Goal: Transaction & Acquisition: Purchase product/service

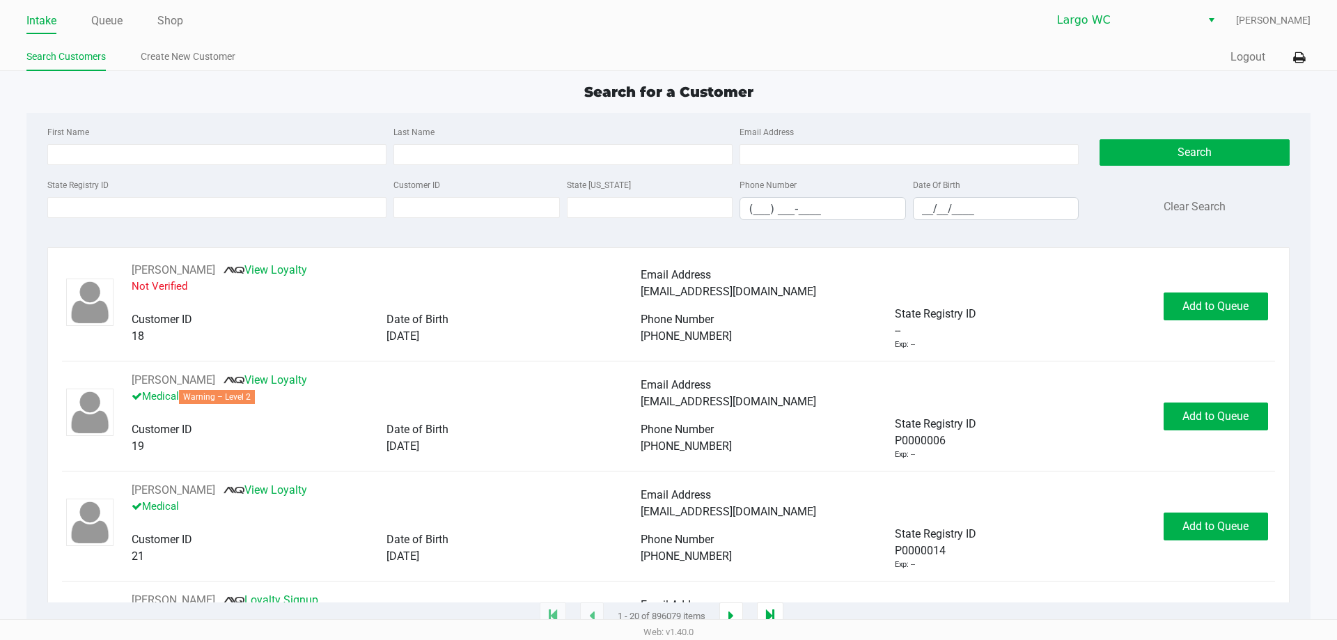
click at [346, 127] on div "First Name" at bounding box center [217, 144] width 346 height 42
click at [168, 201] on input "State Registry ID" at bounding box center [216, 207] width 339 height 21
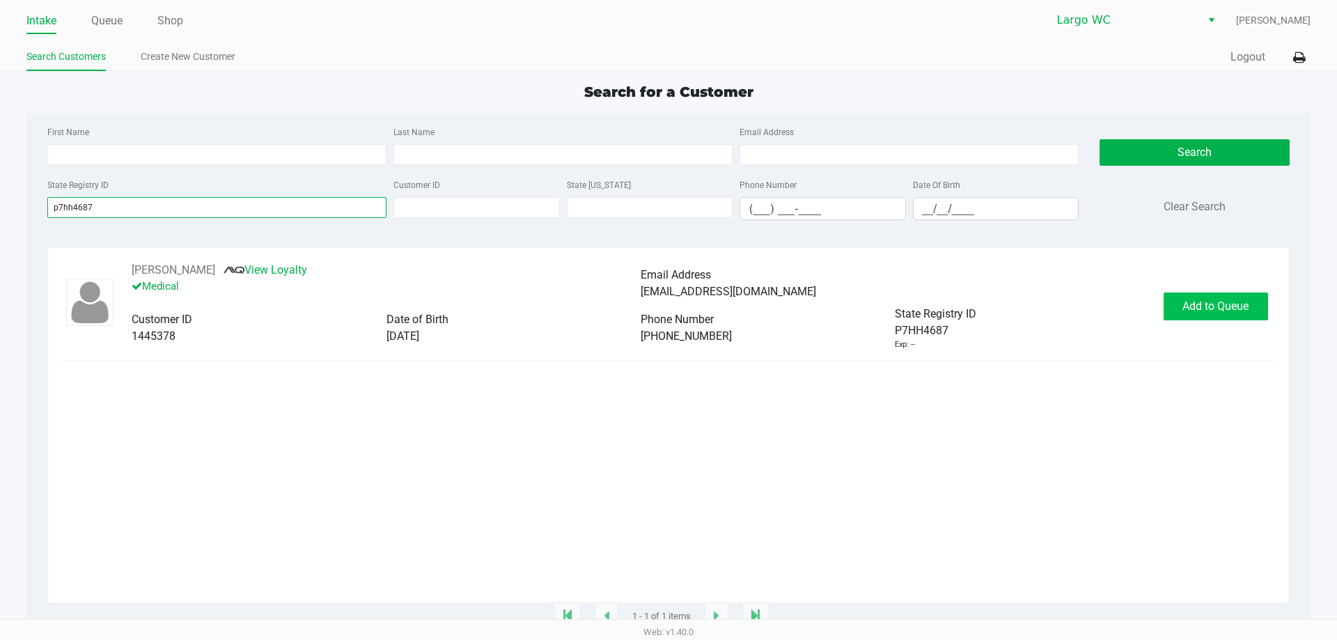
type input "p7hh4687"
click at [1212, 307] on span "Add to Queue" at bounding box center [1216, 305] width 66 height 13
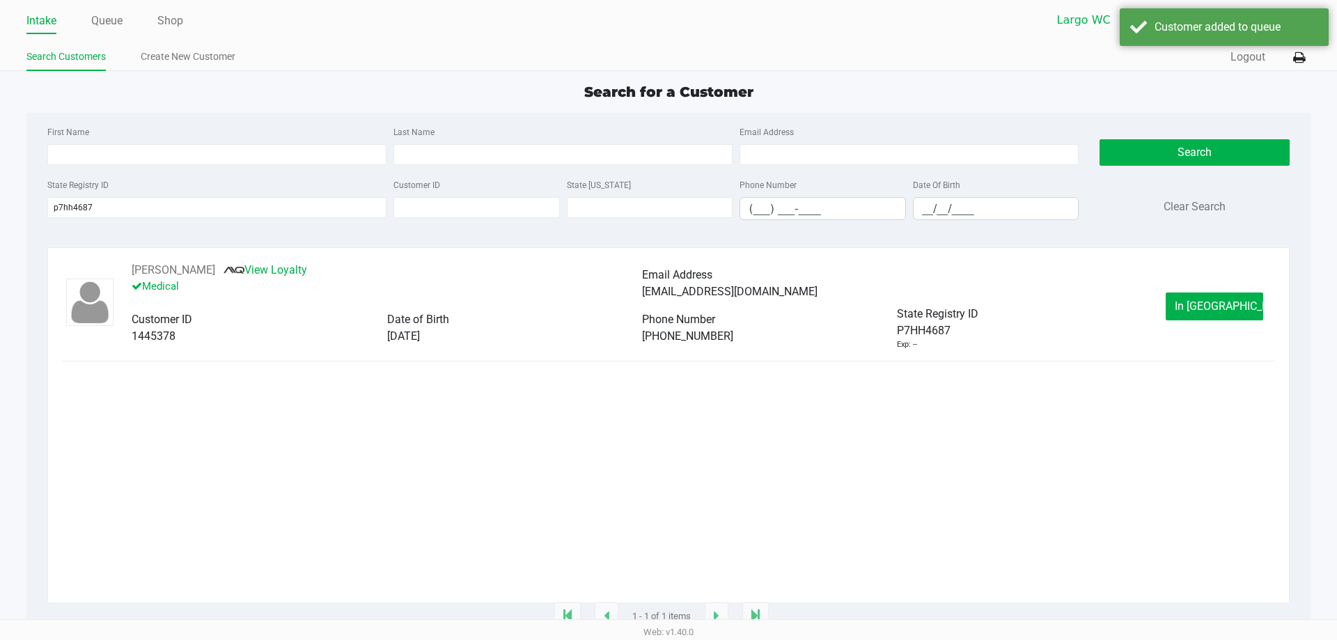
click at [1210, 308] on span "In [GEOGRAPHIC_DATA]" at bounding box center [1233, 305] width 117 height 13
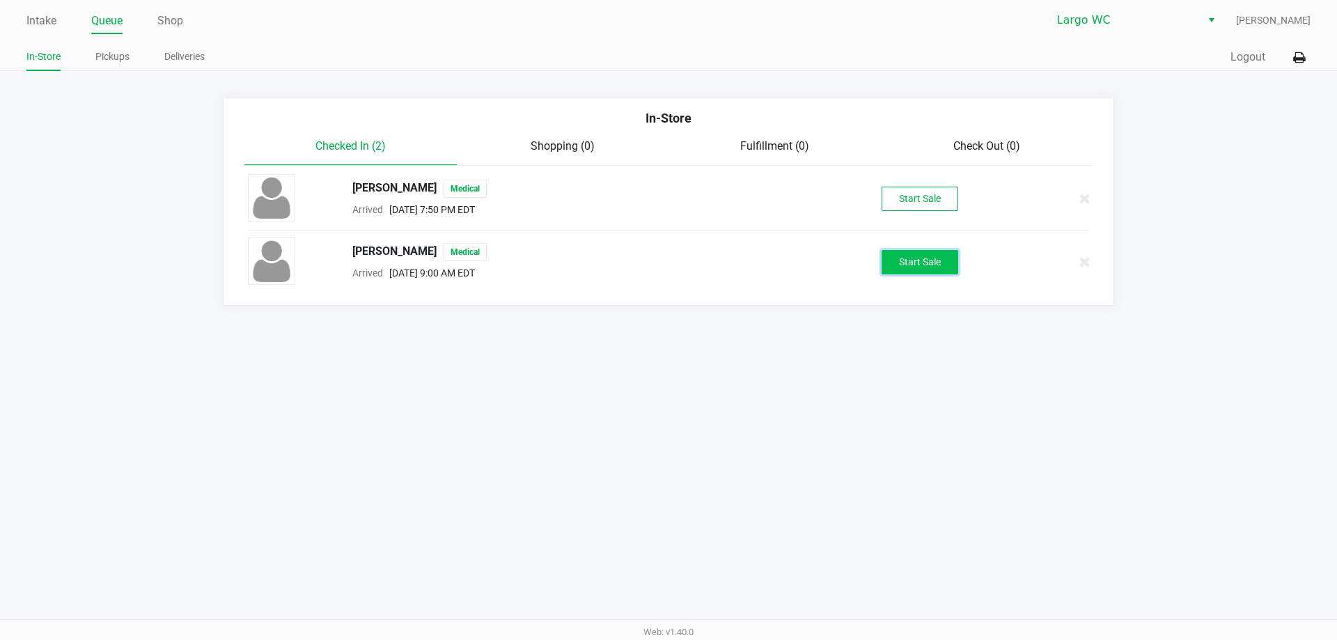
click at [888, 263] on button "Start Sale" at bounding box center [920, 262] width 77 height 24
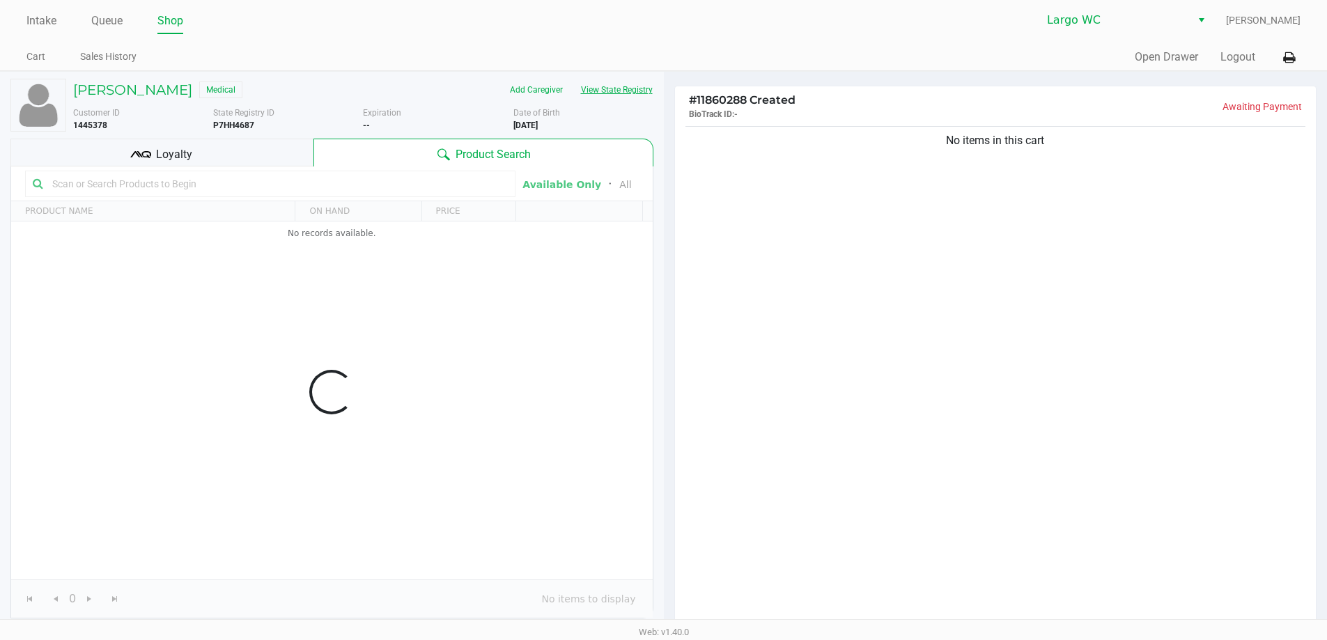
click at [631, 95] on button "View State Registry" at bounding box center [612, 90] width 81 height 22
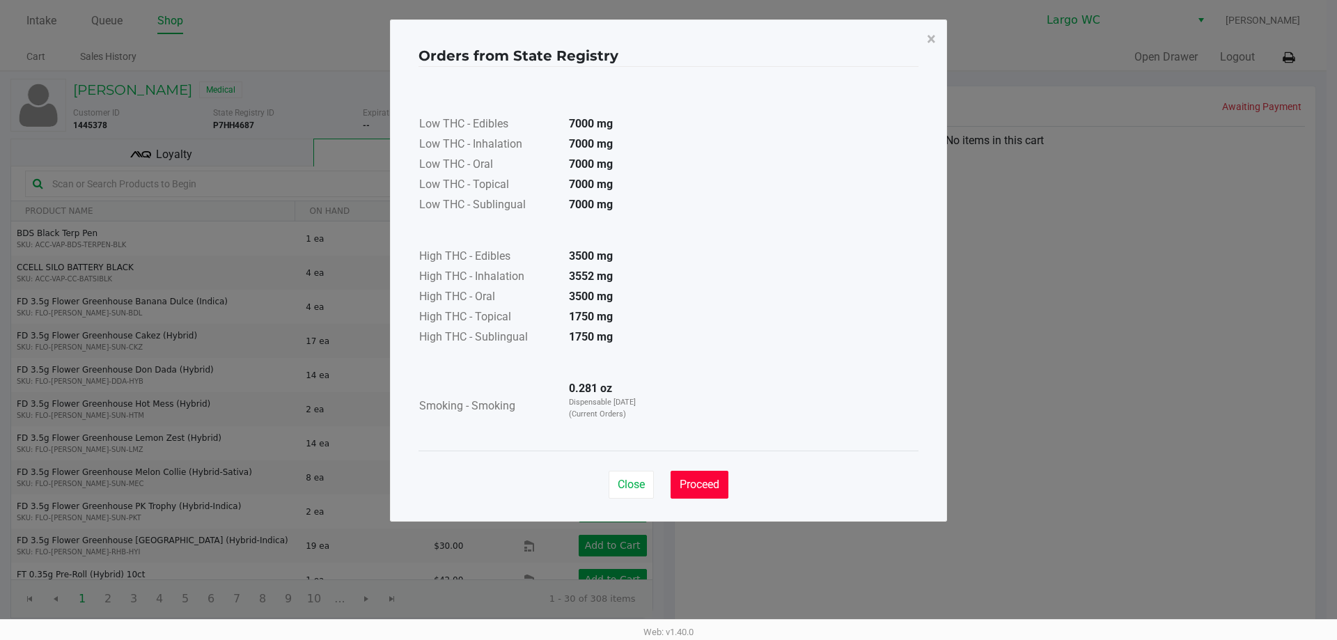
click at [694, 478] on span "Proceed" at bounding box center [700, 484] width 40 height 13
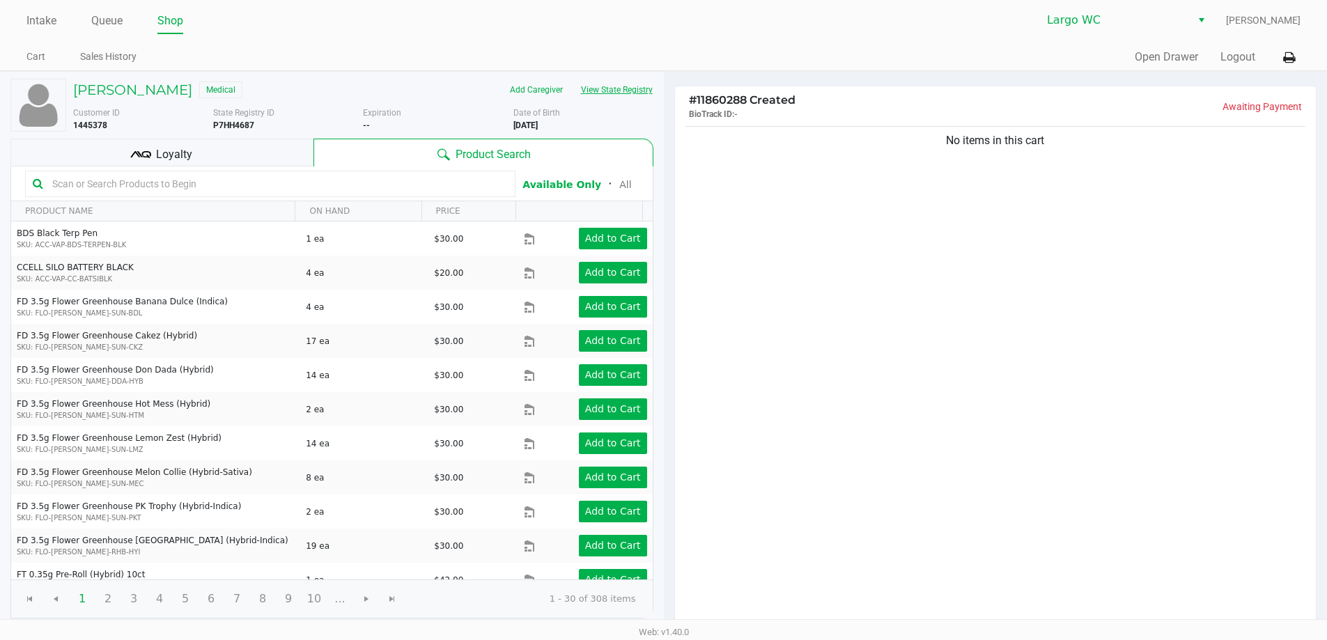
click at [615, 94] on button "View State Registry" at bounding box center [612, 90] width 81 height 22
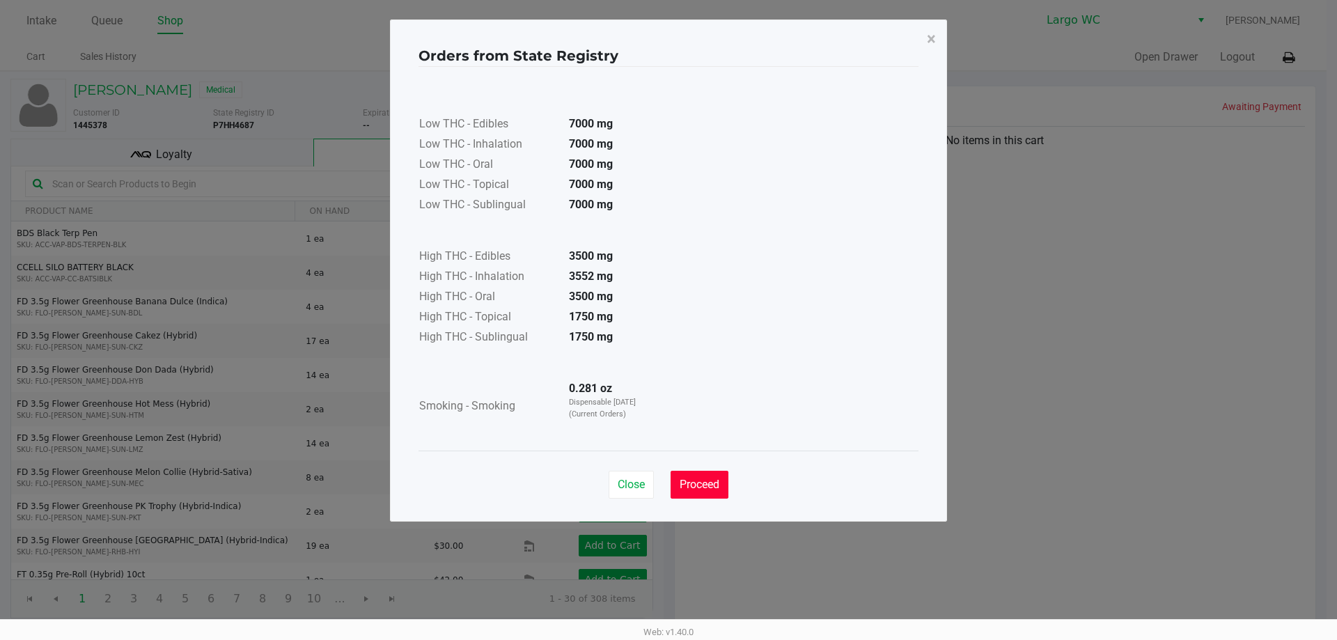
click at [702, 484] on span "Proceed" at bounding box center [700, 484] width 40 height 13
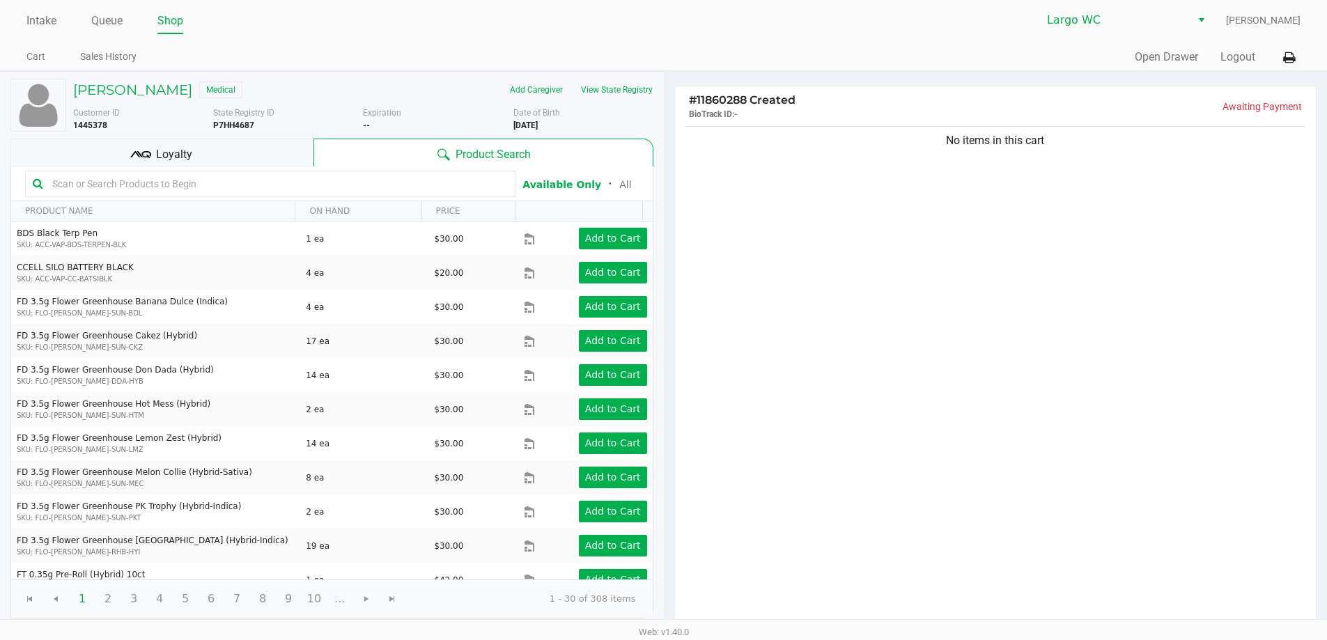
click at [238, 178] on input "text" at bounding box center [277, 183] width 461 height 21
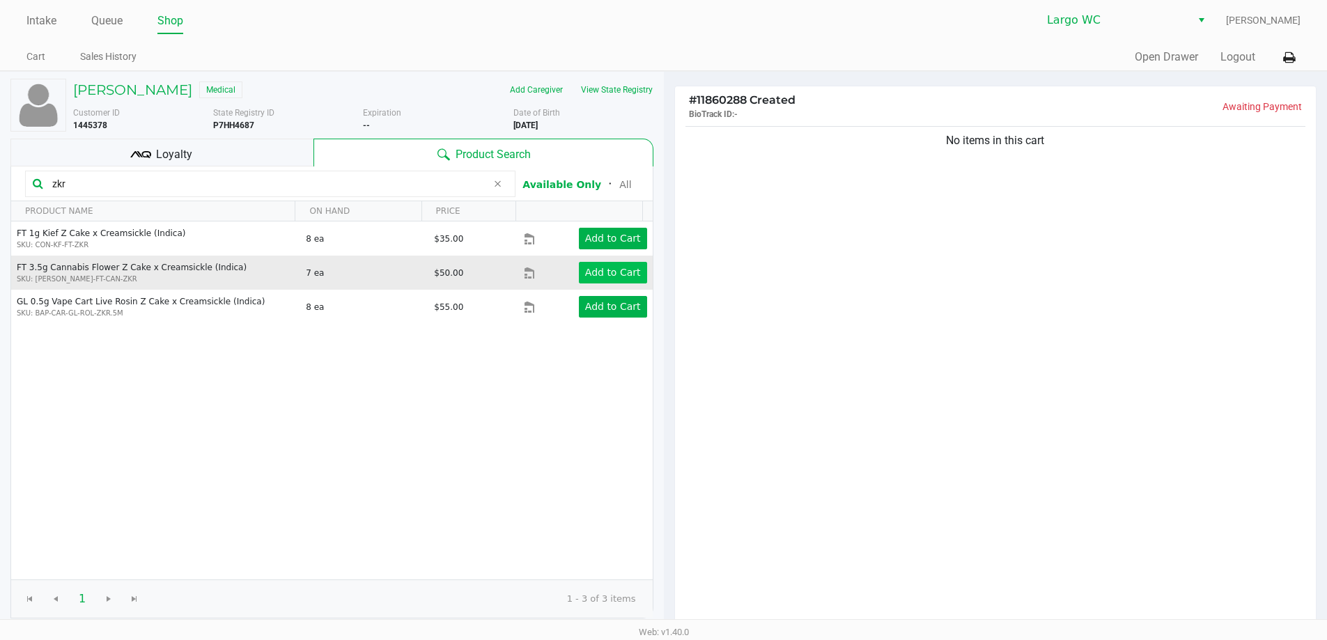
type input "zkr"
click at [586, 270] on app-button-loader "Add to Cart" at bounding box center [613, 272] width 56 height 11
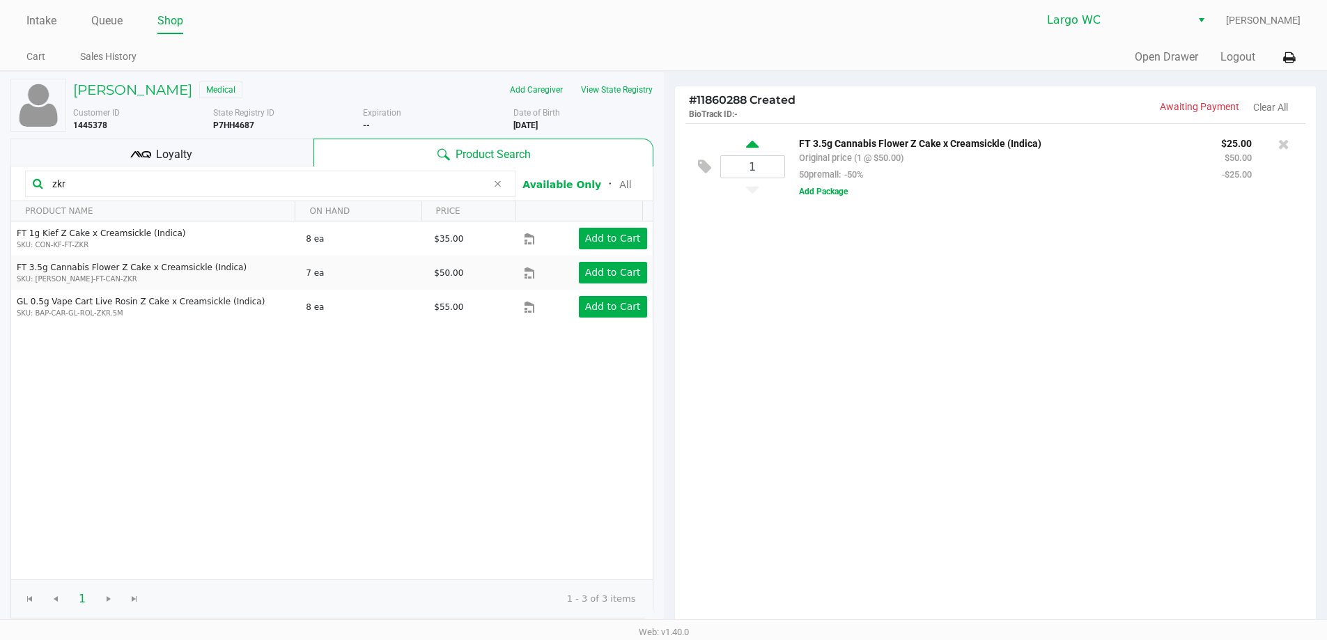
click at [756, 144] on icon at bounding box center [752, 146] width 13 height 17
type input "2"
click at [827, 193] on button "Add Package" at bounding box center [823, 191] width 49 height 13
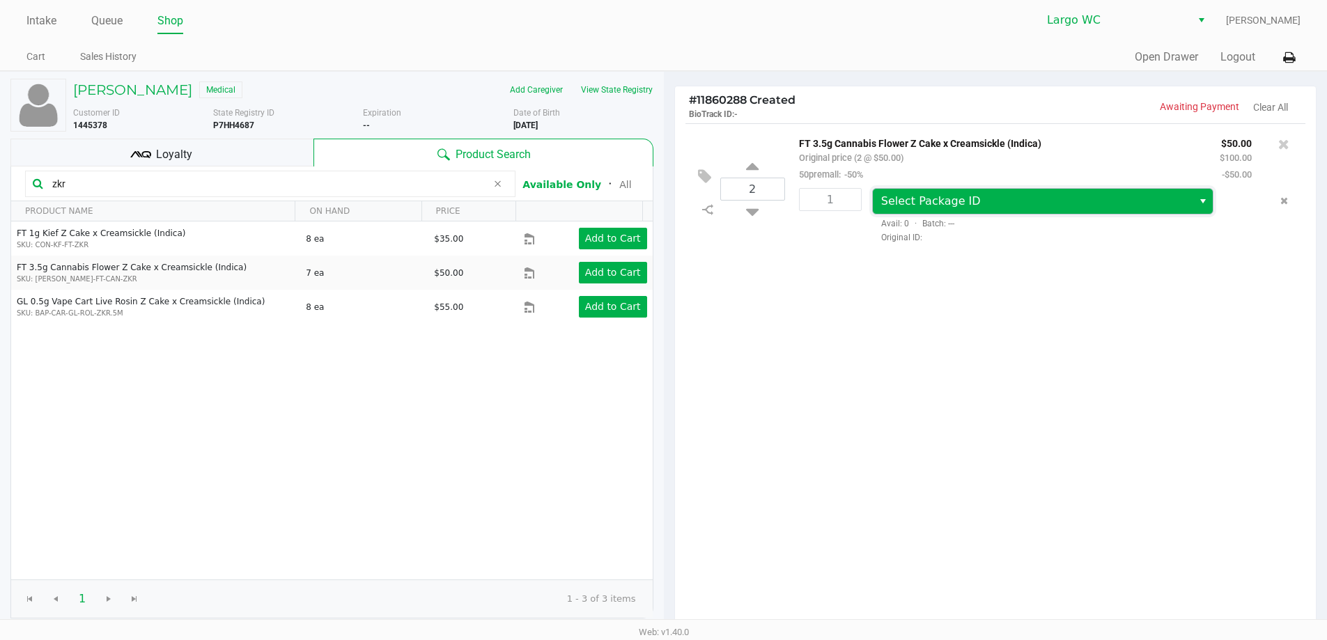
click at [937, 210] on span "Select Package ID" at bounding box center [1033, 201] width 304 height 17
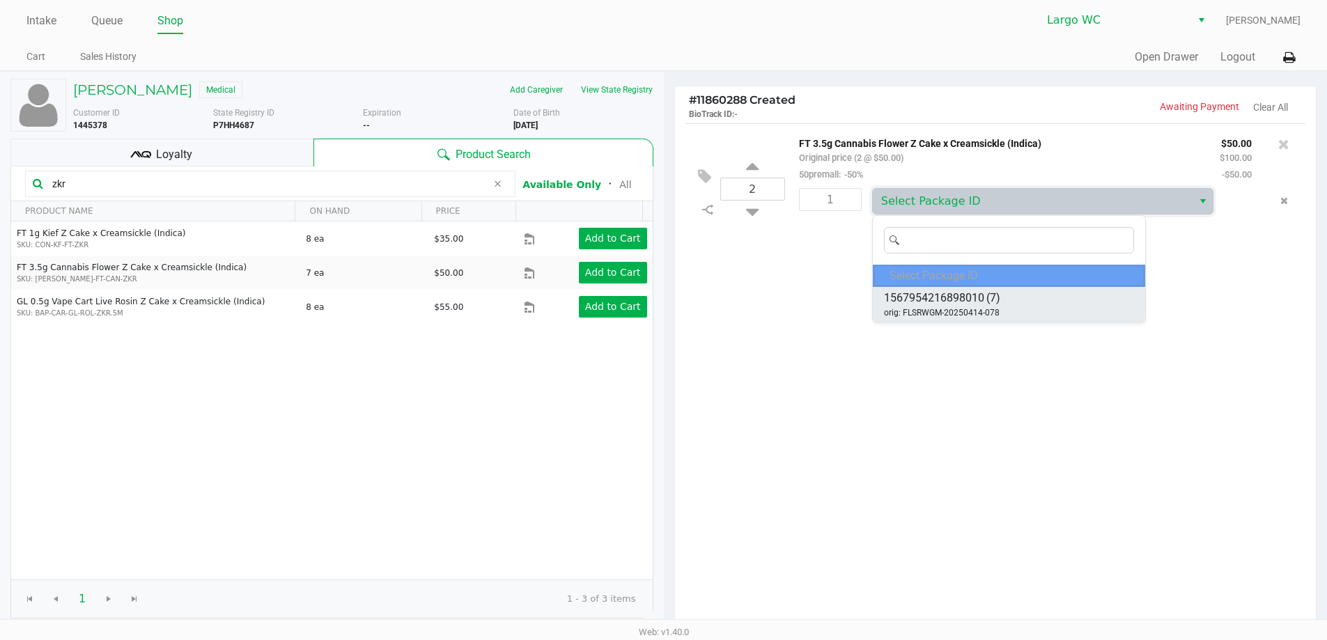
click at [953, 313] on span "orig: FLSRWGM-20250414-078" at bounding box center [942, 312] width 116 height 13
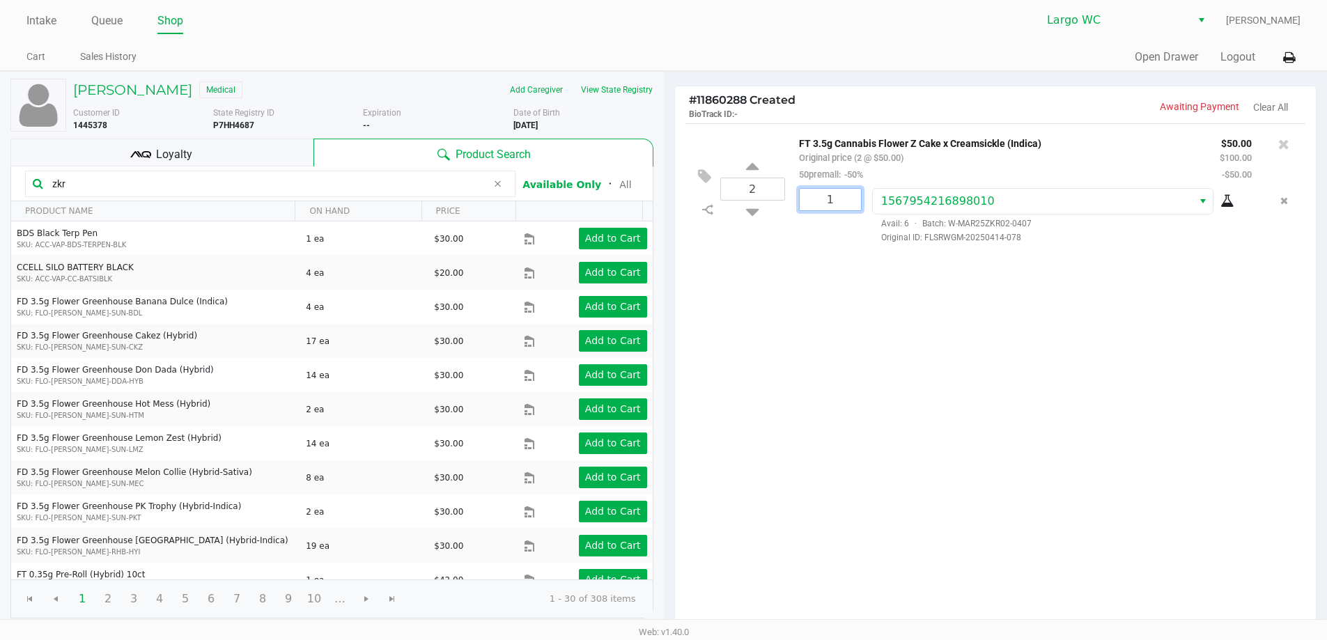
click at [836, 205] on input "1" at bounding box center [829, 200] width 61 height 22
type input "2"
click at [869, 287] on div "[PERSON_NAME] Medical Add Caregiver View State Registry Customer ID 1445378 Sta…" at bounding box center [663, 427] width 1327 height 712
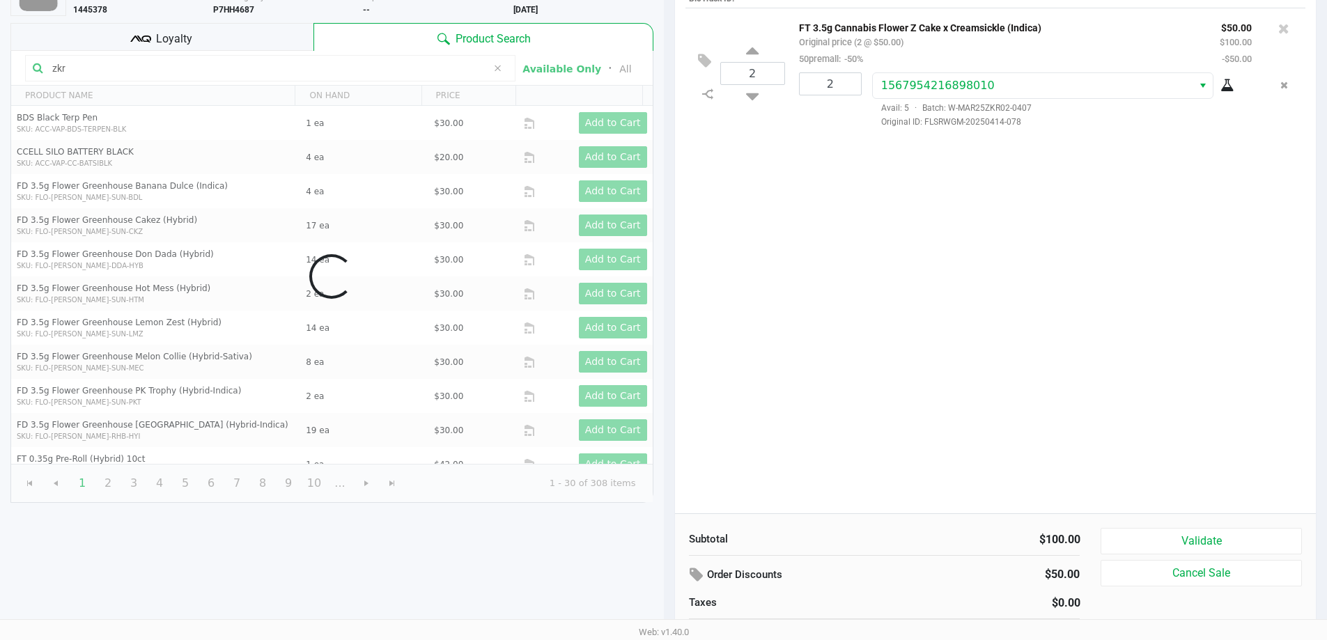
scroll to position [143, 0]
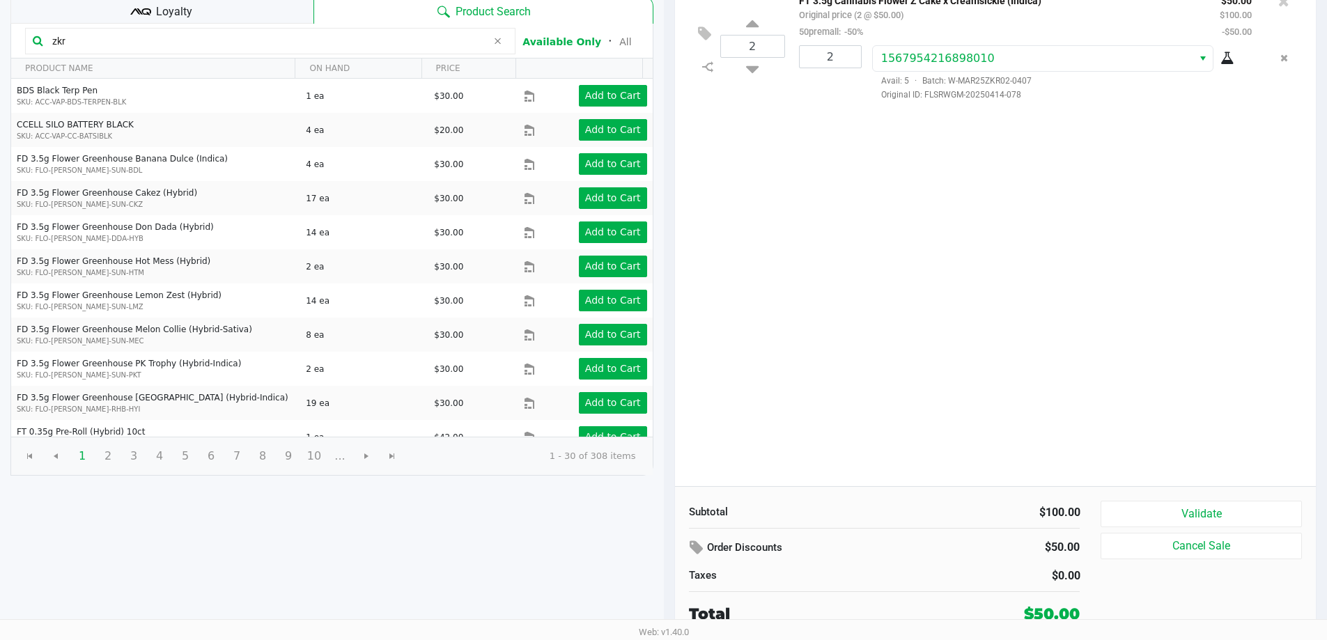
click at [1137, 532] on div "Validate Cancel Sale" at bounding box center [1205, 563] width 211 height 125
click at [1127, 518] on button "Validate" at bounding box center [1200, 514] width 201 height 26
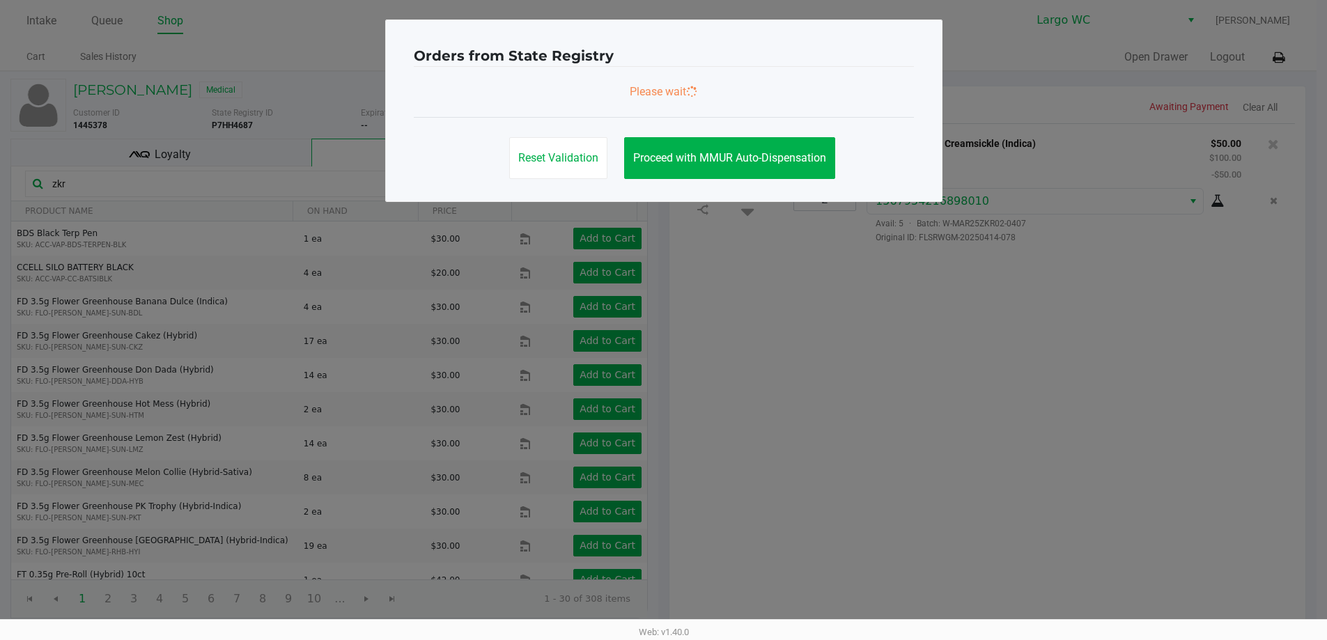
scroll to position [0, 0]
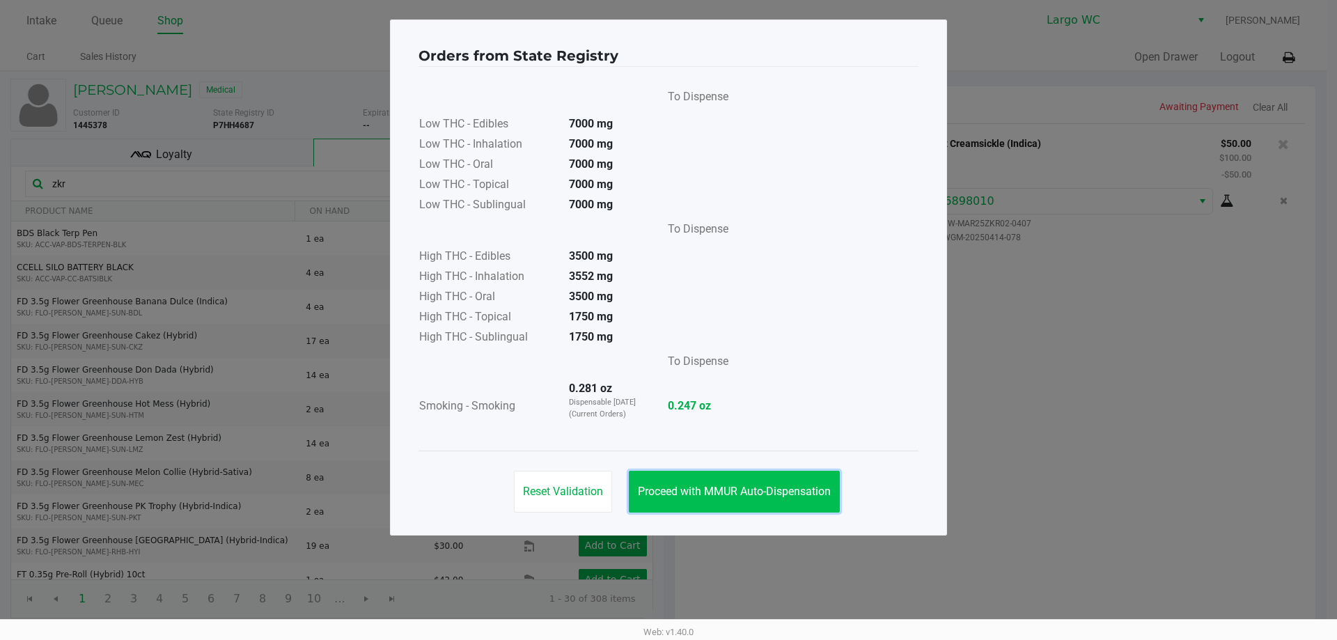
drag, startPoint x: 762, startPoint y: 480, endPoint x: 919, endPoint y: 290, distance: 245.8
click at [763, 480] on button "Proceed with MMUR Auto-Dispensation" at bounding box center [734, 492] width 211 height 42
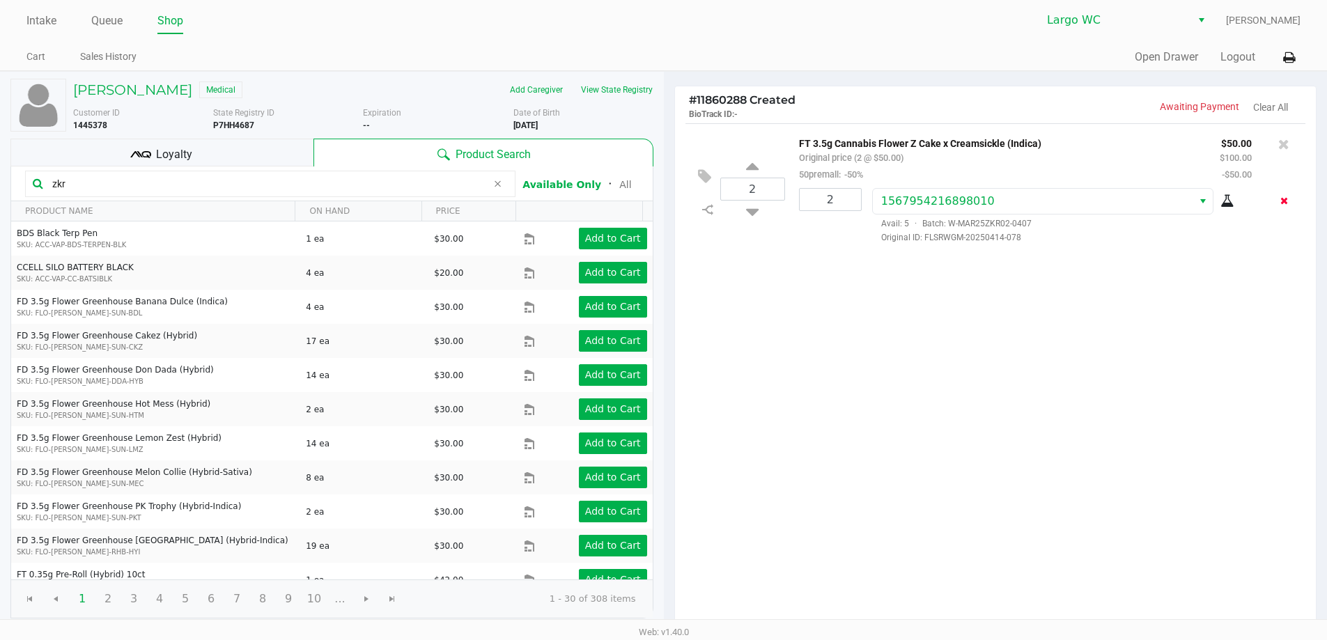
click at [1281, 202] on icon "Remove the package from the orderLine" at bounding box center [1284, 201] width 8 height 10
drag, startPoint x: 967, startPoint y: 274, endPoint x: 978, endPoint y: 286, distance: 16.3
click at [969, 278] on div "2 FT 3.5g Cannabis Flower Z Cake x Creamsickle (Indica) Original price (2 @ $50…" at bounding box center [995, 376] width 641 height 506
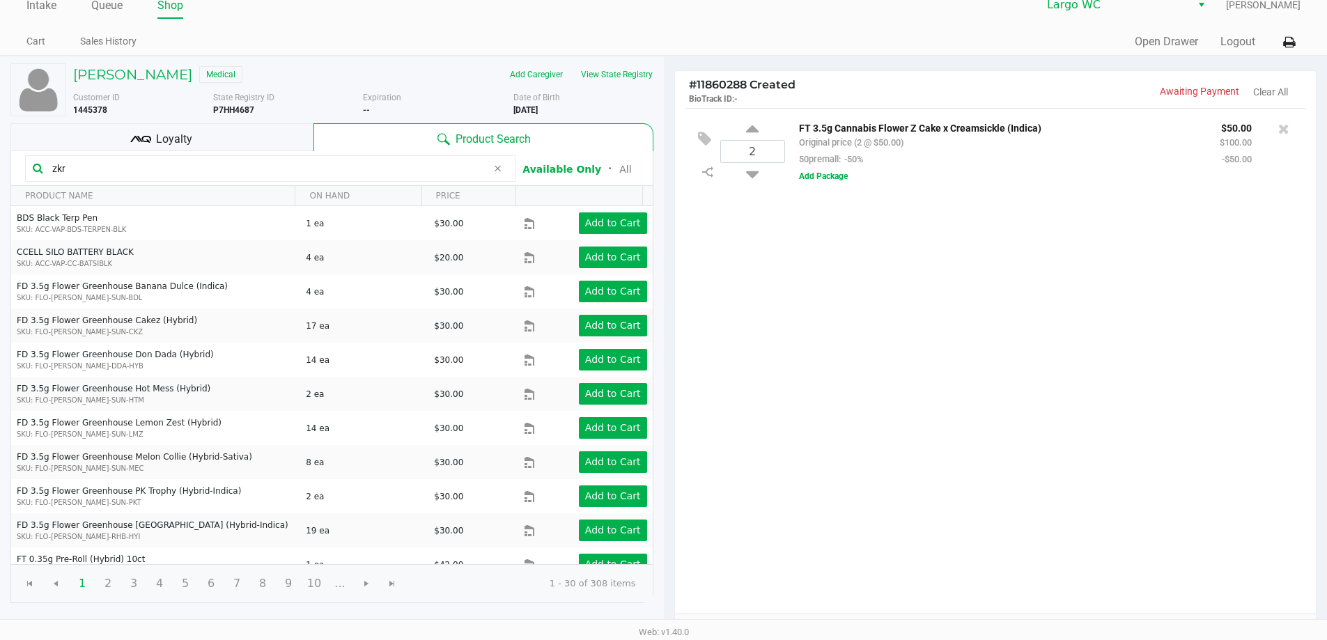
scroll to position [3, 0]
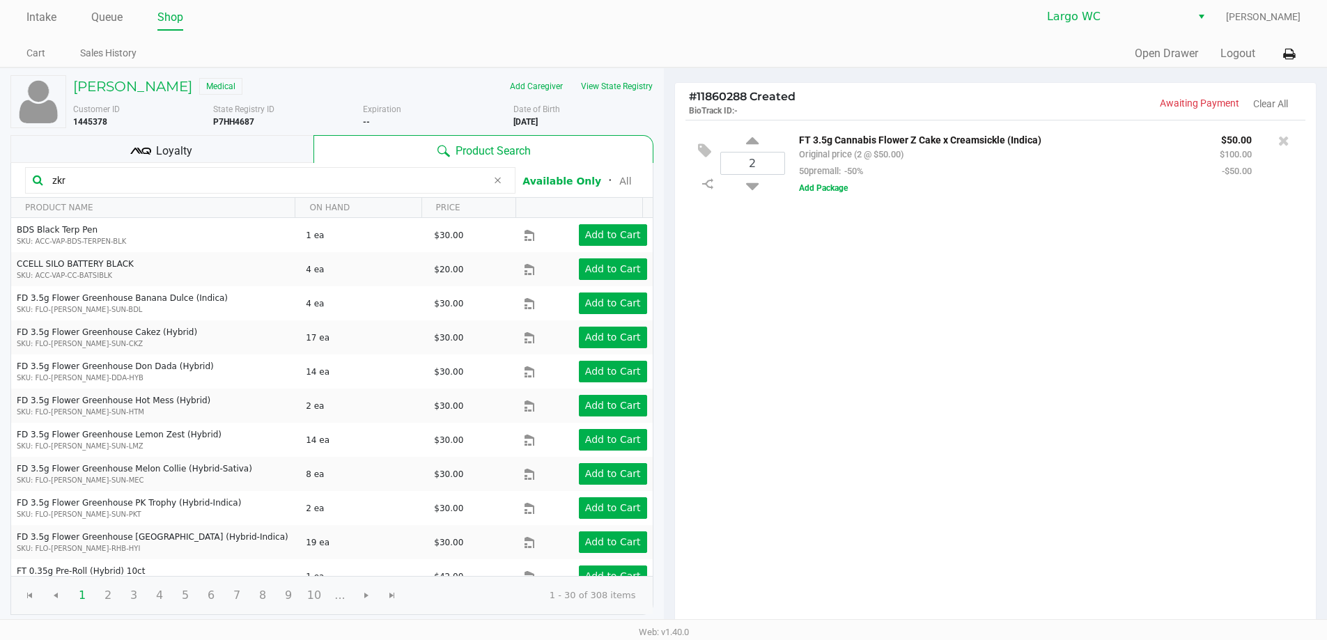
click at [286, 150] on div "Loyalty" at bounding box center [161, 149] width 303 height 28
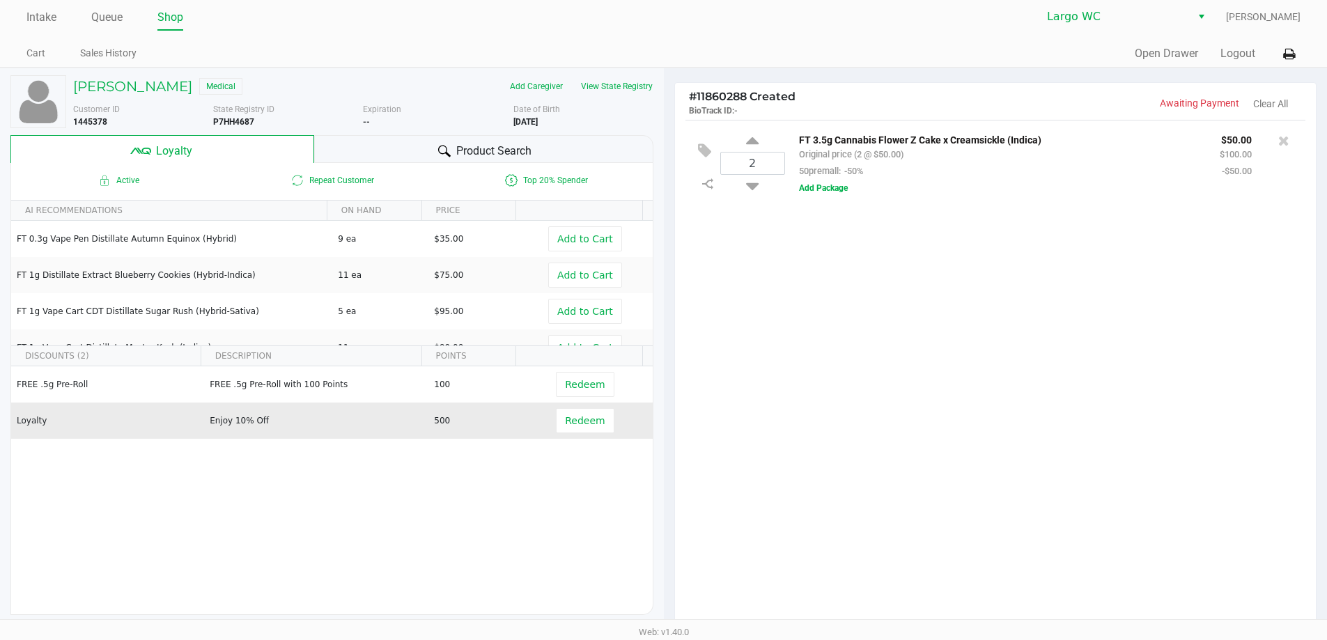
drag, startPoint x: 214, startPoint y: 419, endPoint x: 276, endPoint y: 422, distance: 62.1
click at [274, 422] on td "Enjoy 10% Off" at bounding box center [315, 421] width 224 height 36
click at [308, 427] on td "Enjoy 10% Off" at bounding box center [315, 421] width 224 height 36
click at [428, 436] on td "500" at bounding box center [476, 421] width 96 height 36
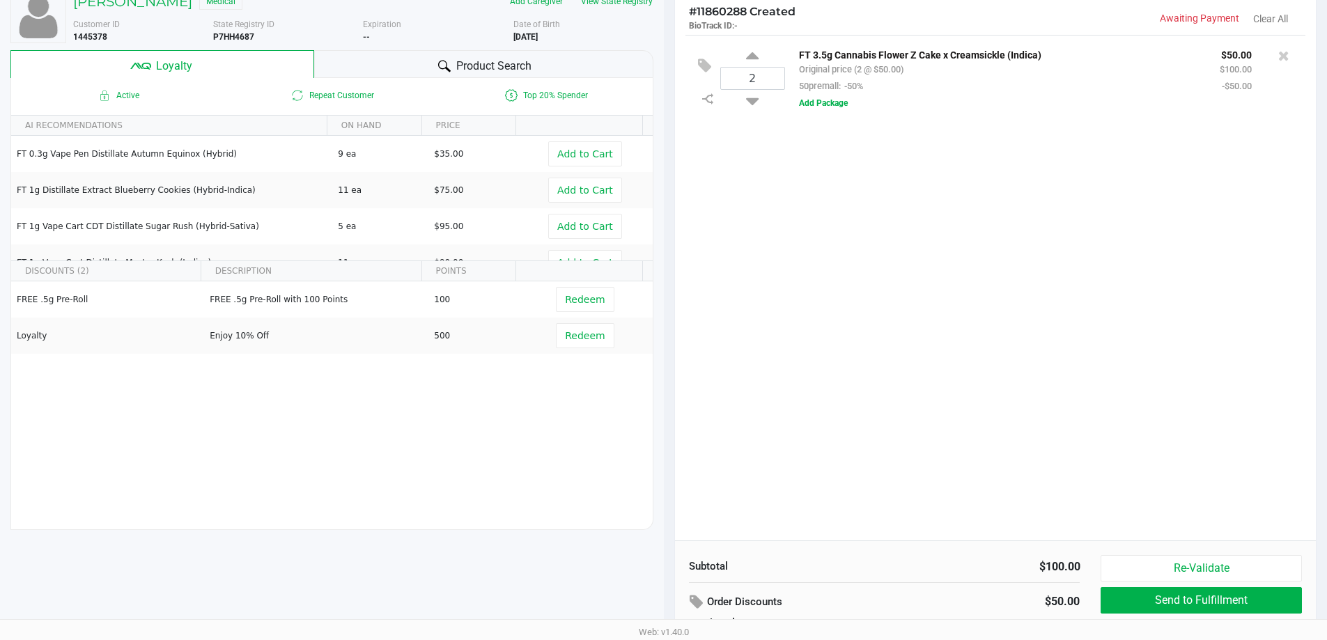
scroll to position [159, 0]
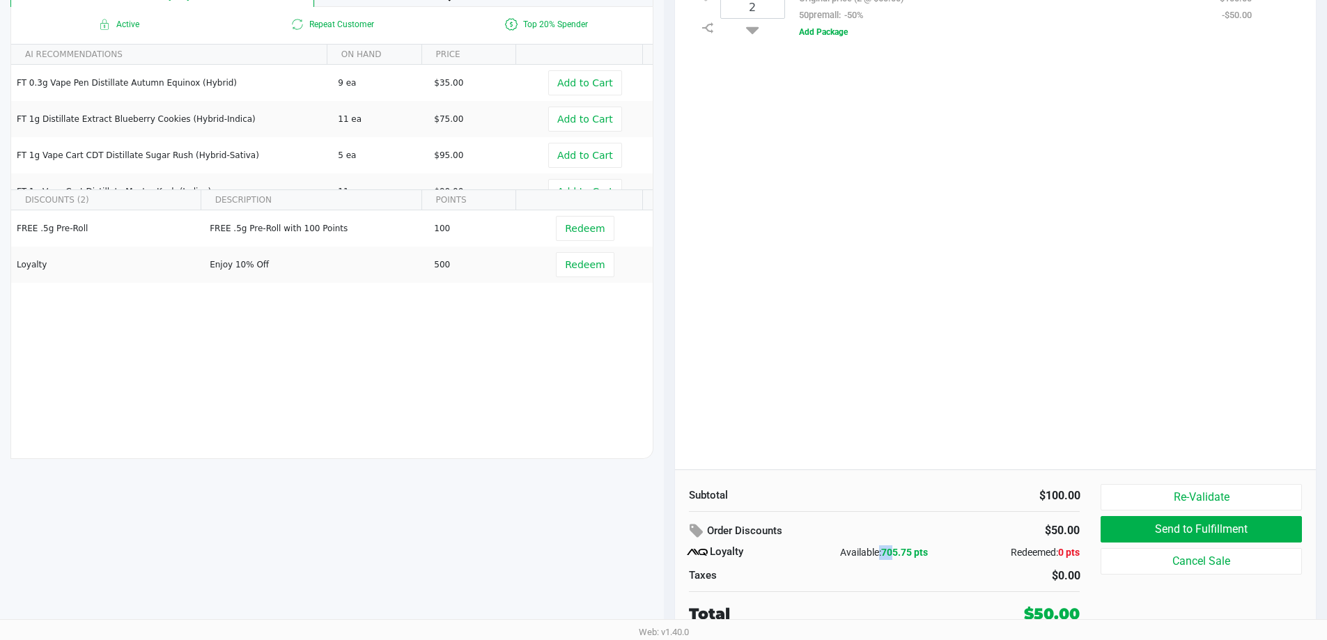
drag, startPoint x: 883, startPoint y: 549, endPoint x: 896, endPoint y: 554, distance: 13.2
click at [896, 549] on div "Available: 705.75 pts" at bounding box center [884, 552] width 130 height 15
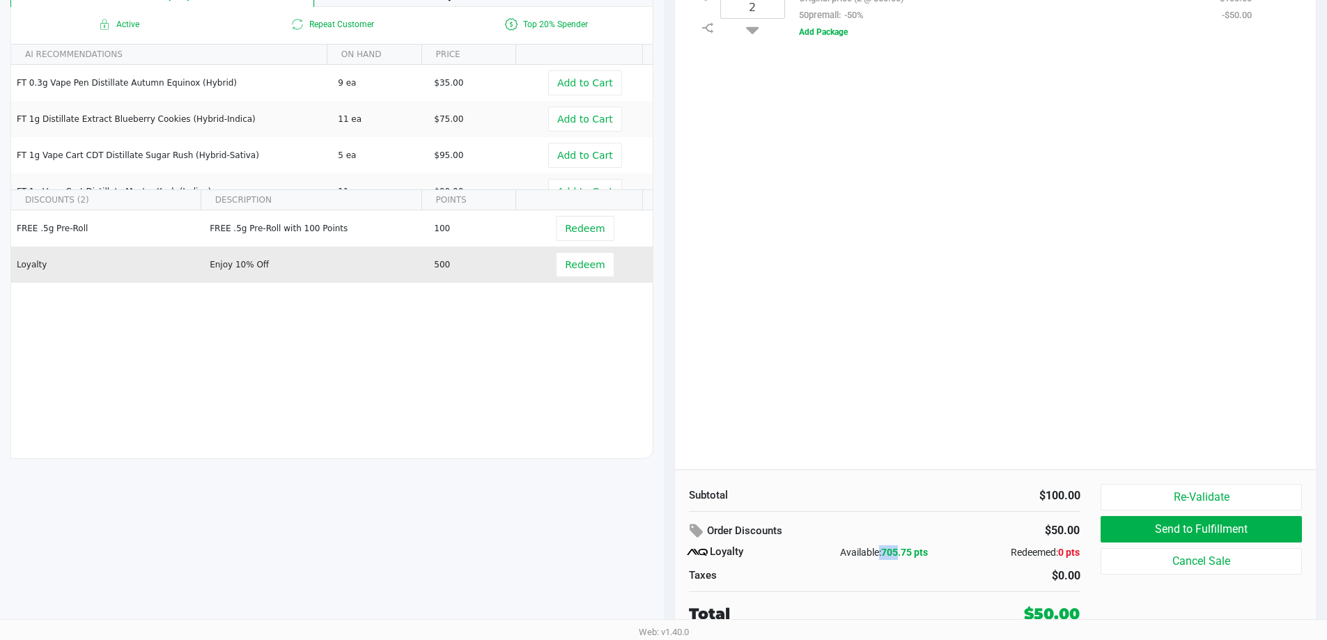
drag, startPoint x: 412, startPoint y: 265, endPoint x: 441, endPoint y: 275, distance: 30.2
click at [442, 265] on tr "Loyalty Enjoy 10% Off 500 Redeem" at bounding box center [331, 265] width 641 height 36
click at [441, 276] on td "500" at bounding box center [476, 265] width 96 height 36
click at [556, 272] on button "Redeem" at bounding box center [585, 264] width 58 height 25
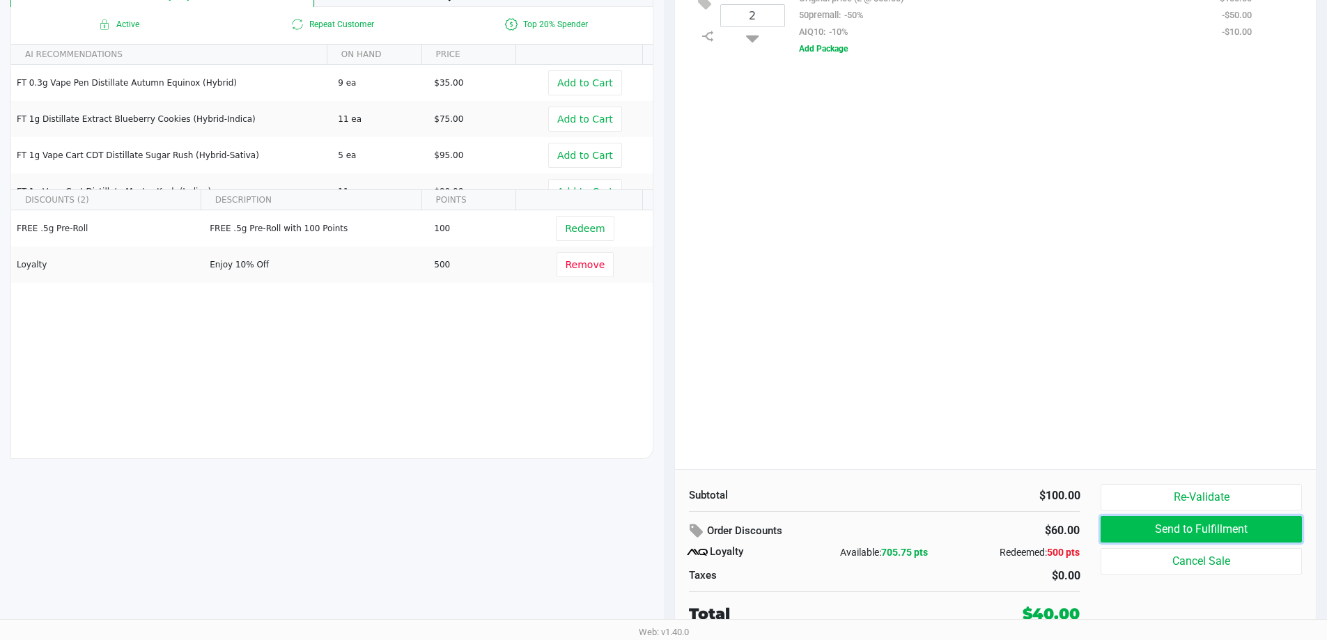
click at [1111, 520] on button "Send to Fulfillment" at bounding box center [1200, 529] width 201 height 26
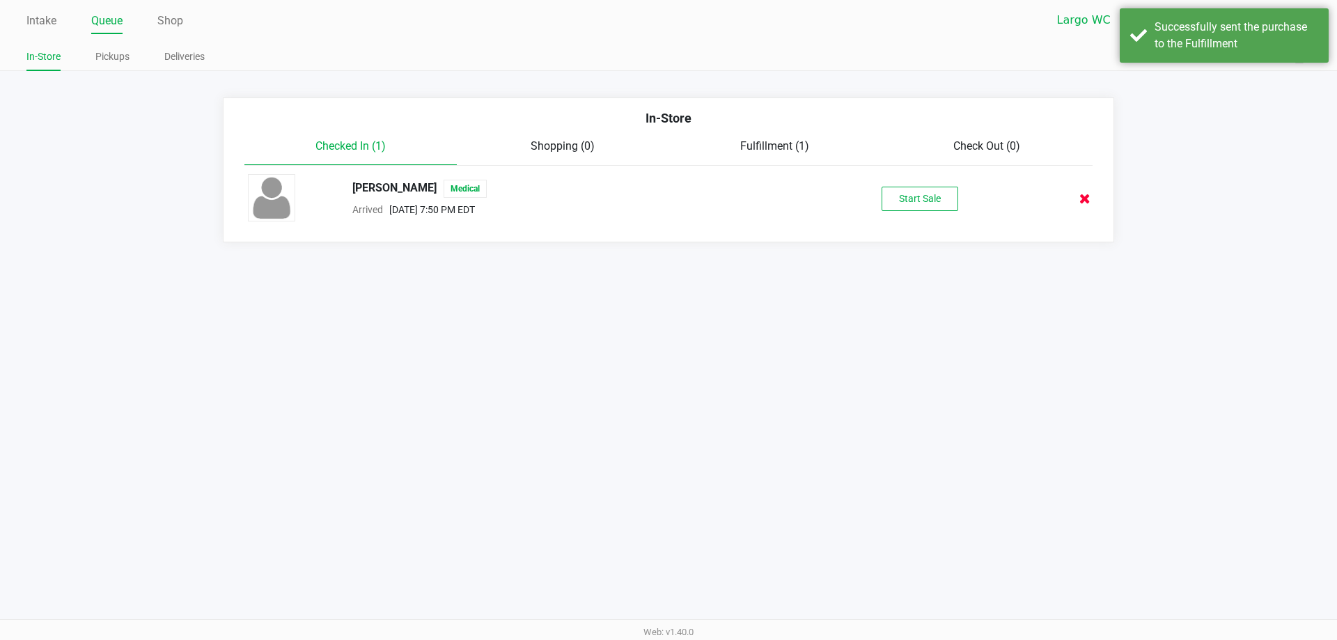
click at [1088, 195] on icon at bounding box center [1084, 199] width 11 height 10
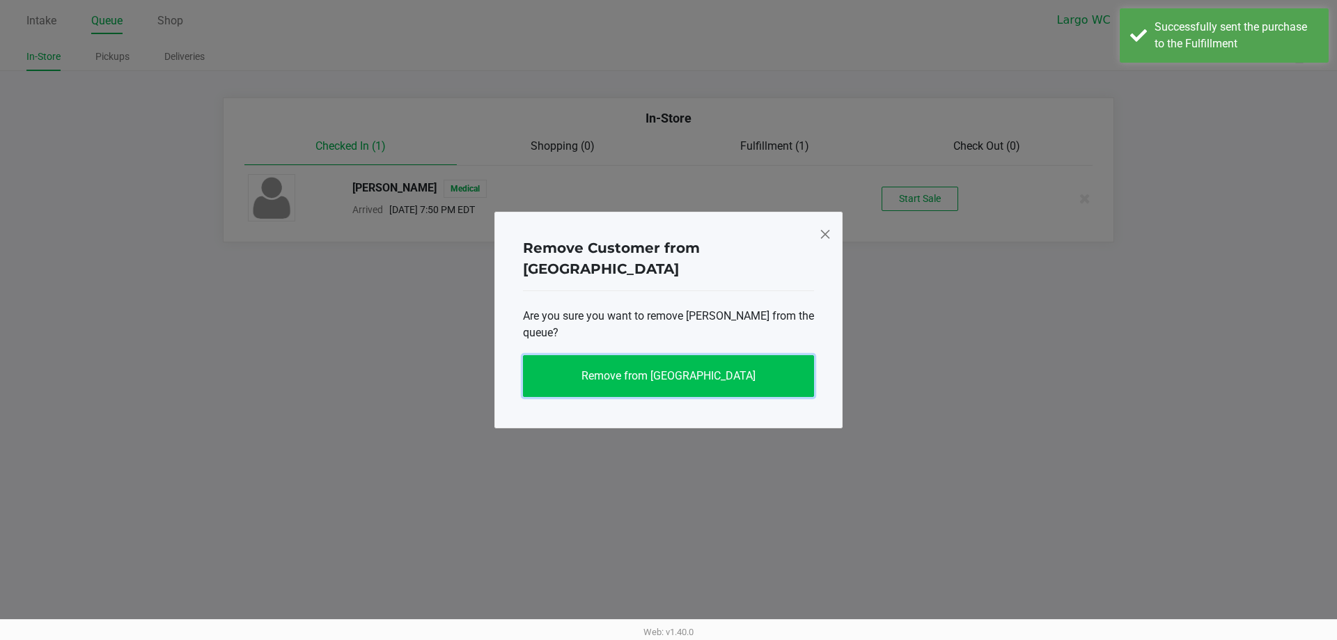
click at [669, 369] on span "Remove from [GEOGRAPHIC_DATA]" at bounding box center [669, 375] width 174 height 13
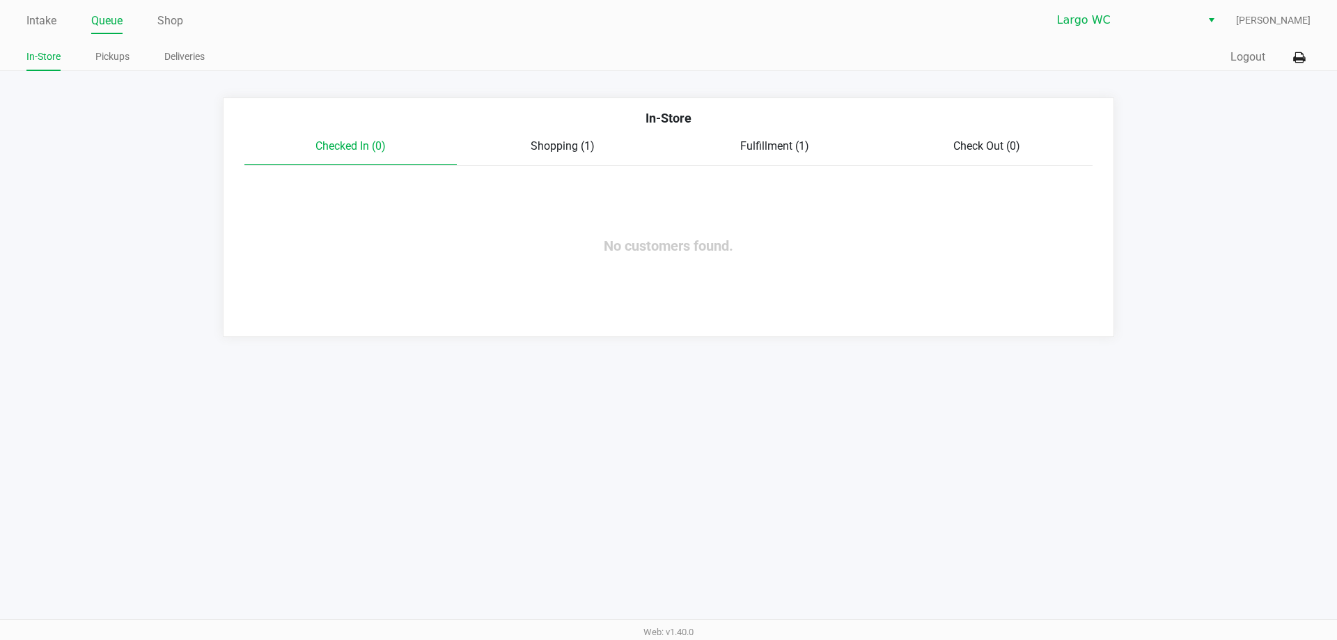
click at [588, 146] on span "Shopping (1)" at bounding box center [563, 145] width 64 height 13
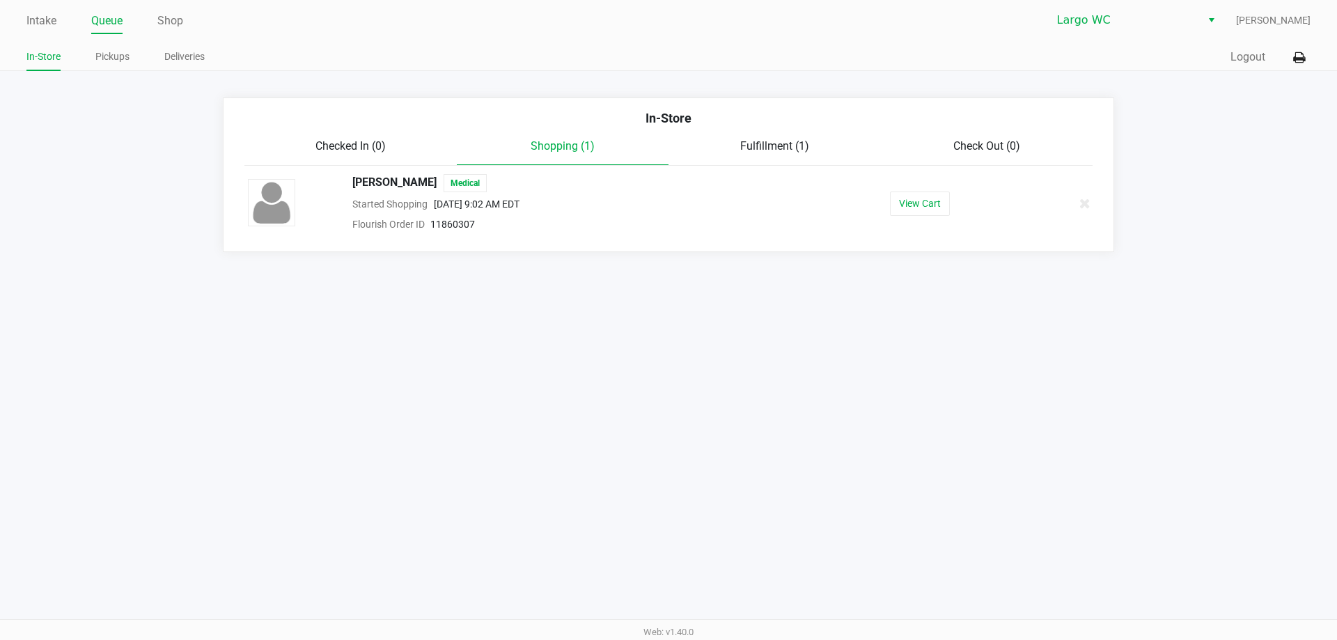
click at [737, 143] on div "Fulfillment (1)" at bounding box center [775, 146] width 212 height 17
click at [610, 147] on div "Shopping (1)" at bounding box center [563, 146] width 212 height 17
click at [805, 144] on span "Fulfillment (1)" at bounding box center [774, 145] width 69 height 13
click at [1078, 30] on span "Largo WC" at bounding box center [1125, 20] width 153 height 25
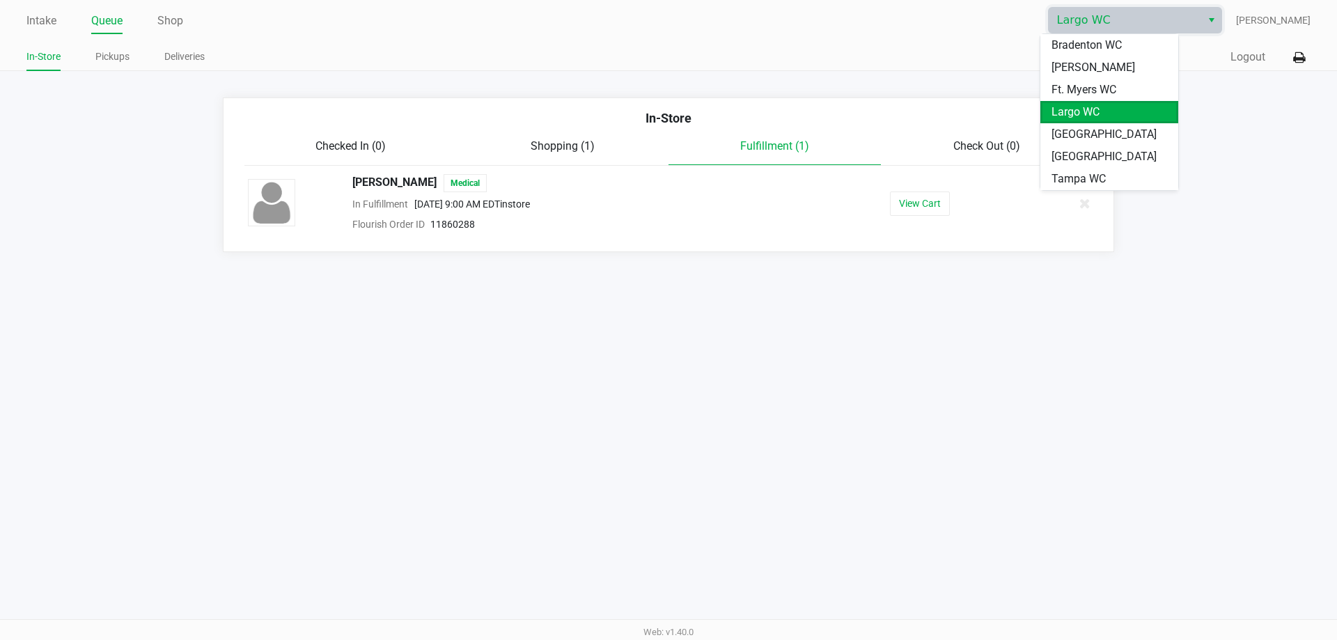
click at [1218, 130] on app-queue-list "In-Store Checked In (0) Shopping (1) Fulfillment (1) Check Out (0) [PERSON_NAME…" at bounding box center [668, 174] width 1337 height 155
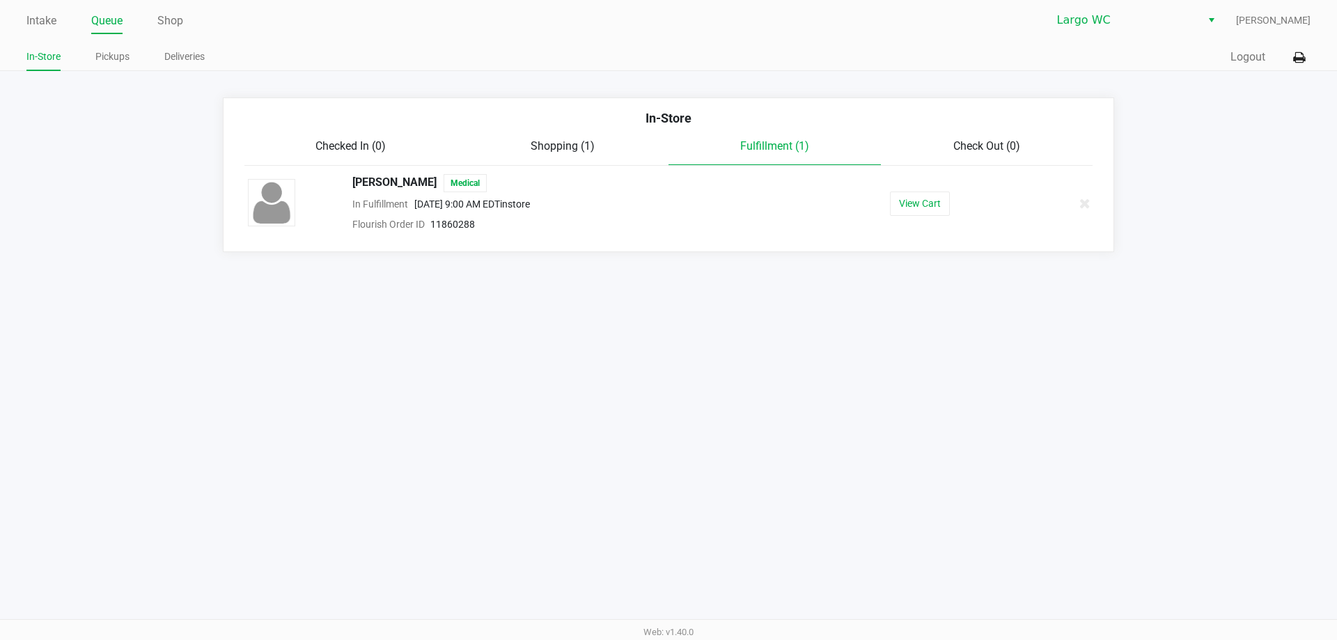
click at [200, 217] on app-queue-list "In-Store Checked In (0) Shopping (1) Fulfillment (1) Check Out (0) [PERSON_NAME…" at bounding box center [668, 174] width 1337 height 155
click at [1247, 48] on div "Quick Sale Logout" at bounding box center [990, 58] width 642 height 26
click at [1245, 48] on div "Quick Sale Logout" at bounding box center [990, 58] width 642 height 26
click at [1247, 58] on button "Logout" at bounding box center [1248, 57] width 35 height 17
